Goal: Information Seeking & Learning: Learn about a topic

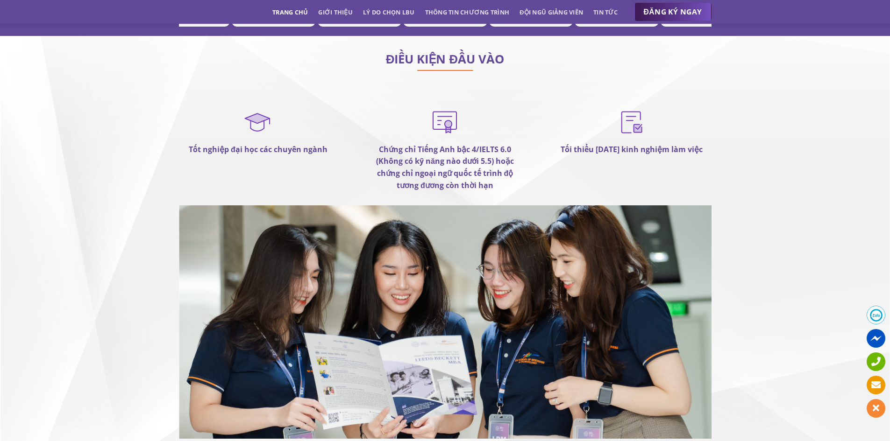
scroll to position [5417, 0]
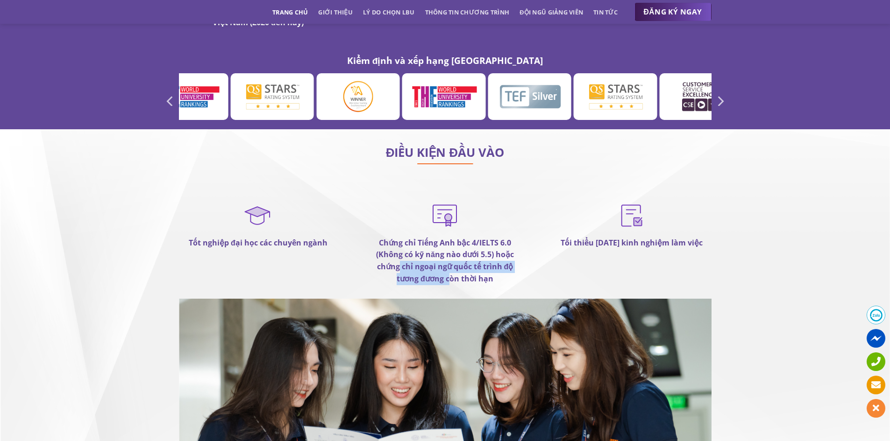
drag, startPoint x: 399, startPoint y: 228, endPoint x: 453, endPoint y: 246, distance: 57.0
click at [453, 246] on strong "Chứng chỉ Tiếng Anh bậc 4/IELTS 6.0 (Không có kỹ năng nào dưới 5.5) hoặc chứng …" at bounding box center [445, 261] width 138 height 46
click at [464, 244] on strong "Chứng chỉ Tiếng Anh bậc 4/IELTS 6.0 (Không có kỹ năng nào dưới 5.5) hoặc chứng …" at bounding box center [445, 261] width 138 height 46
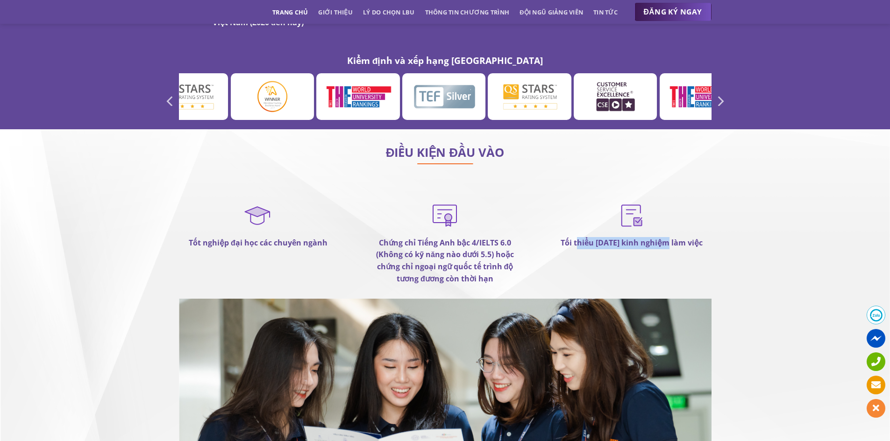
drag, startPoint x: 578, startPoint y: 205, endPoint x: 676, endPoint y: 208, distance: 98.1
click at [674, 238] on strong "Tối thiểu [DATE] kinh nghiệm làm việc" at bounding box center [631, 243] width 142 height 10
click at [679, 238] on strong "Tối thiểu [DATE] kinh nghiệm làm việc" at bounding box center [631, 243] width 142 height 10
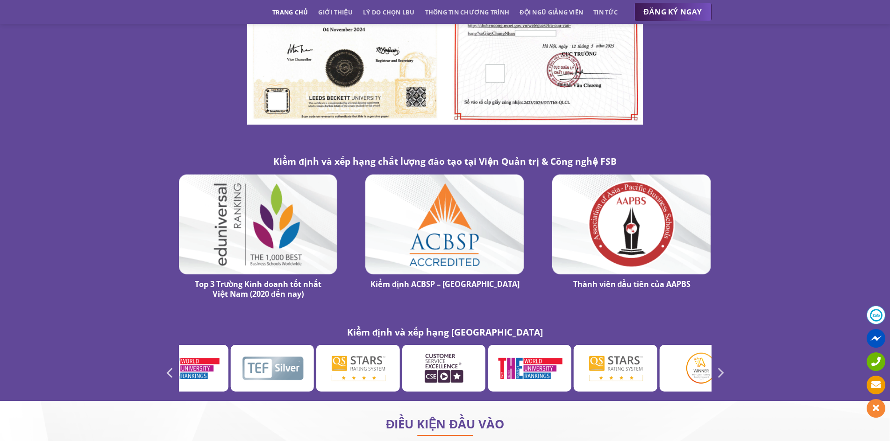
scroll to position [5231, 0]
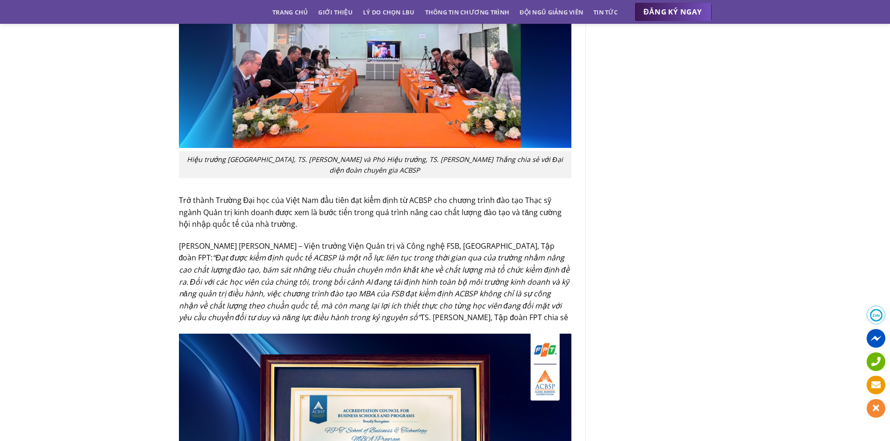
scroll to position [1821, 0]
